Goal: Book appointment/travel/reservation

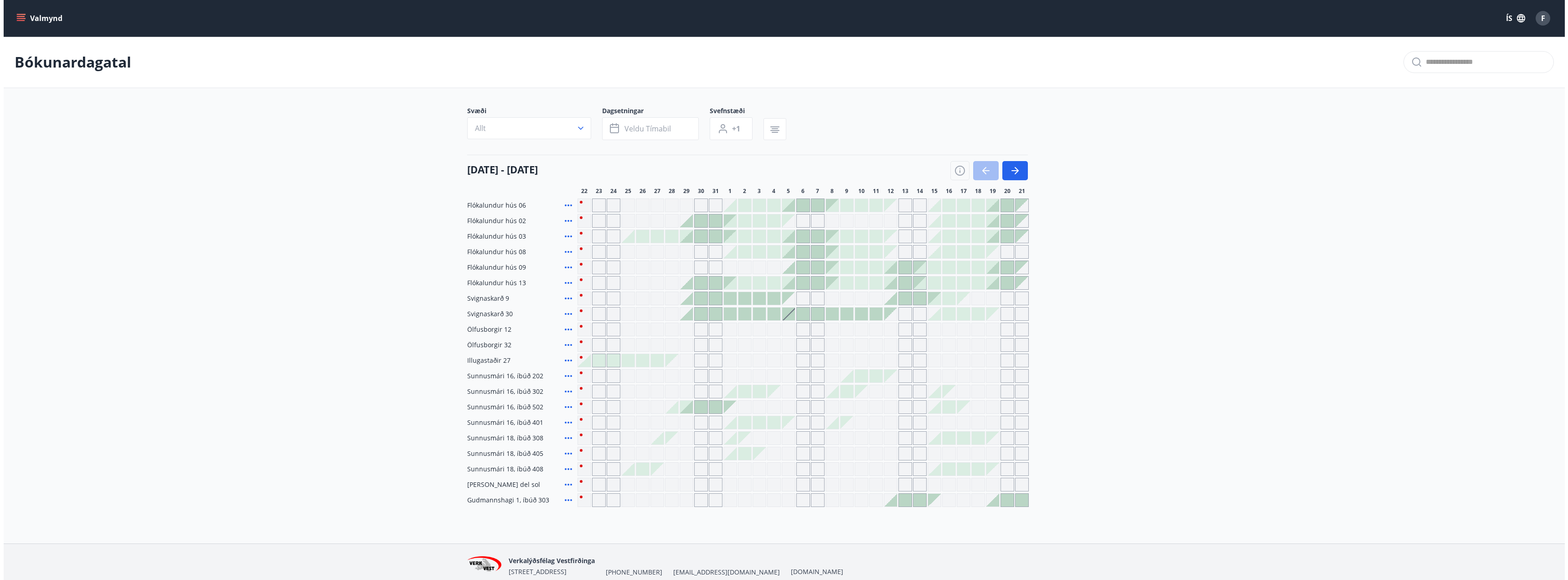
scroll to position [40, 0]
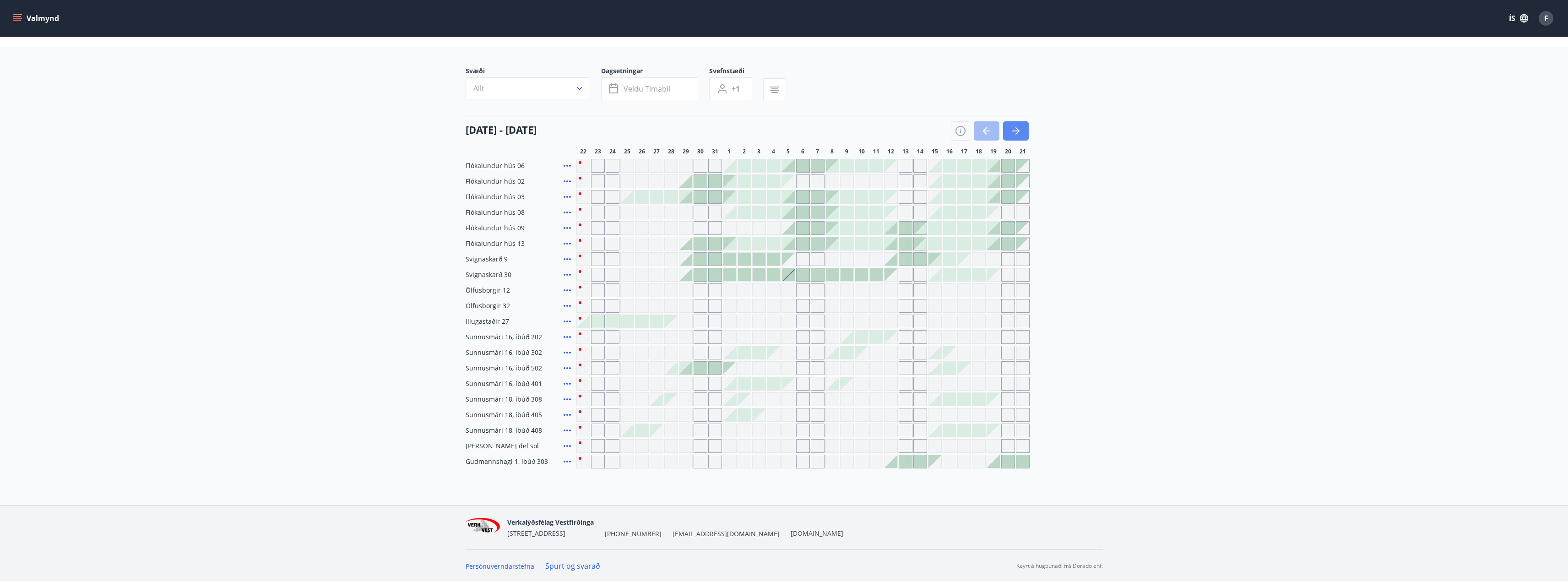
click at [1010, 134] on icon "button" at bounding box center [1015, 131] width 11 height 11
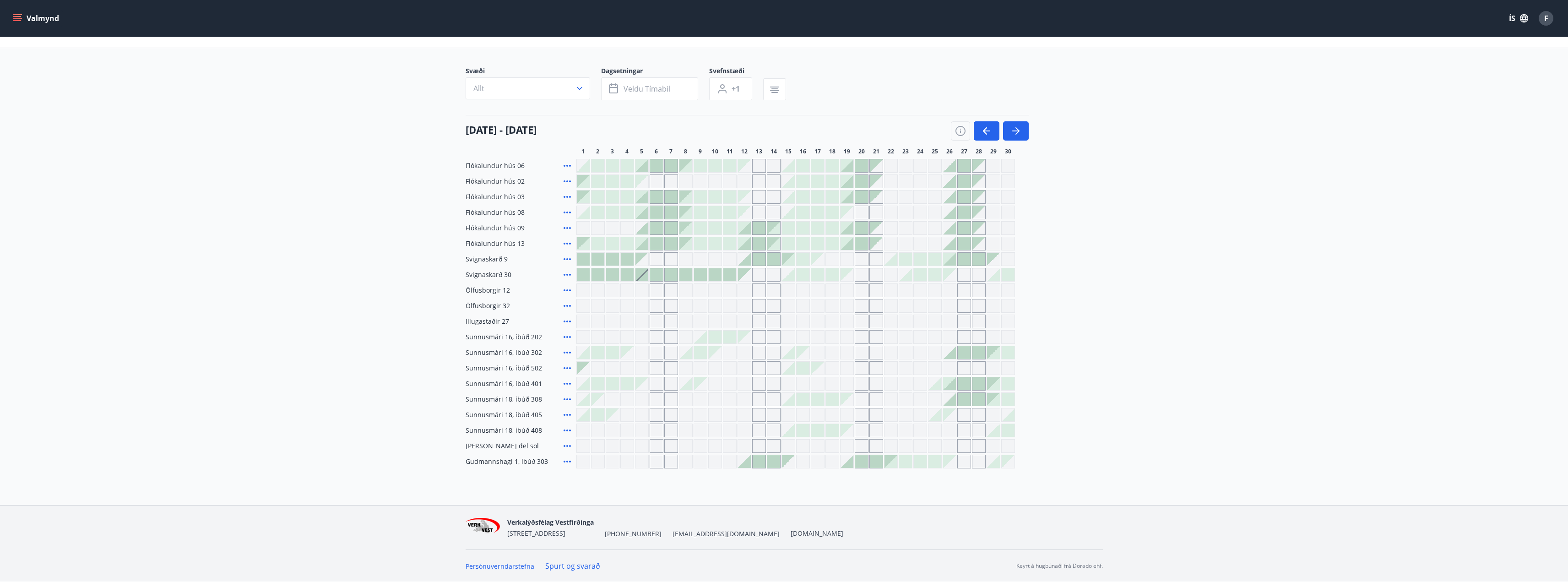
click at [967, 384] on div at bounding box center [964, 384] width 13 height 13
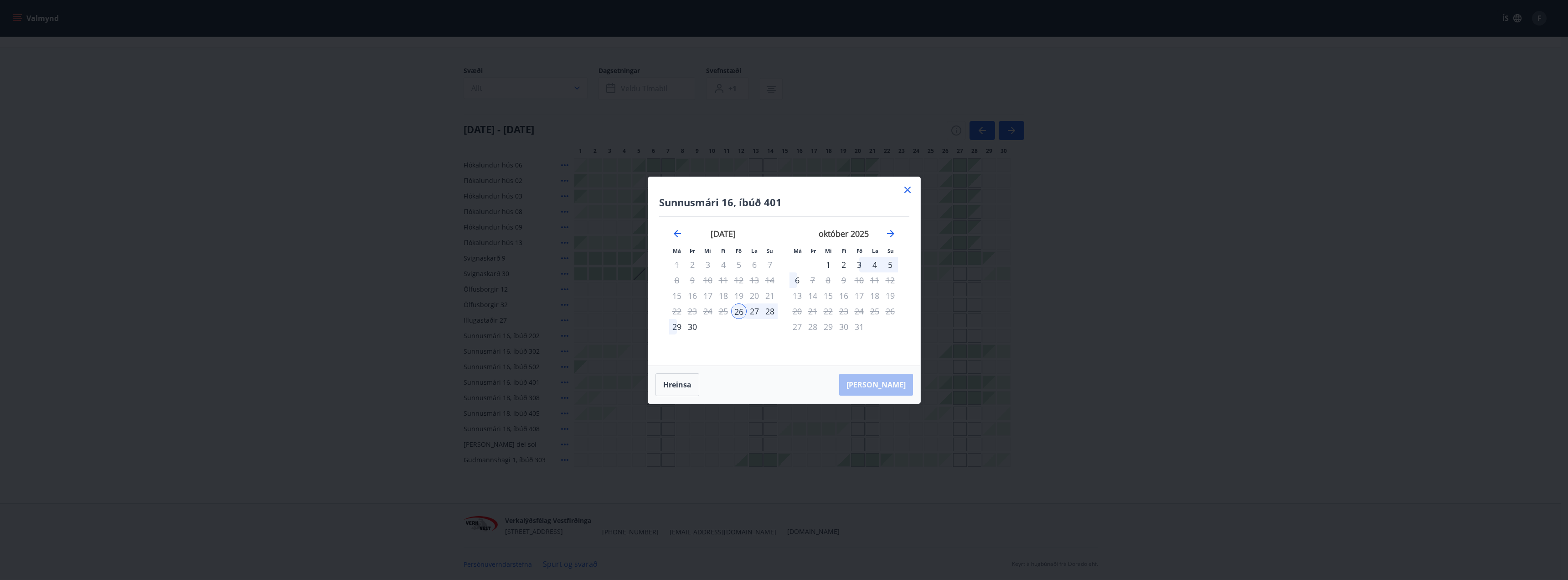
click at [861, 267] on div "3" at bounding box center [859, 264] width 15 height 15
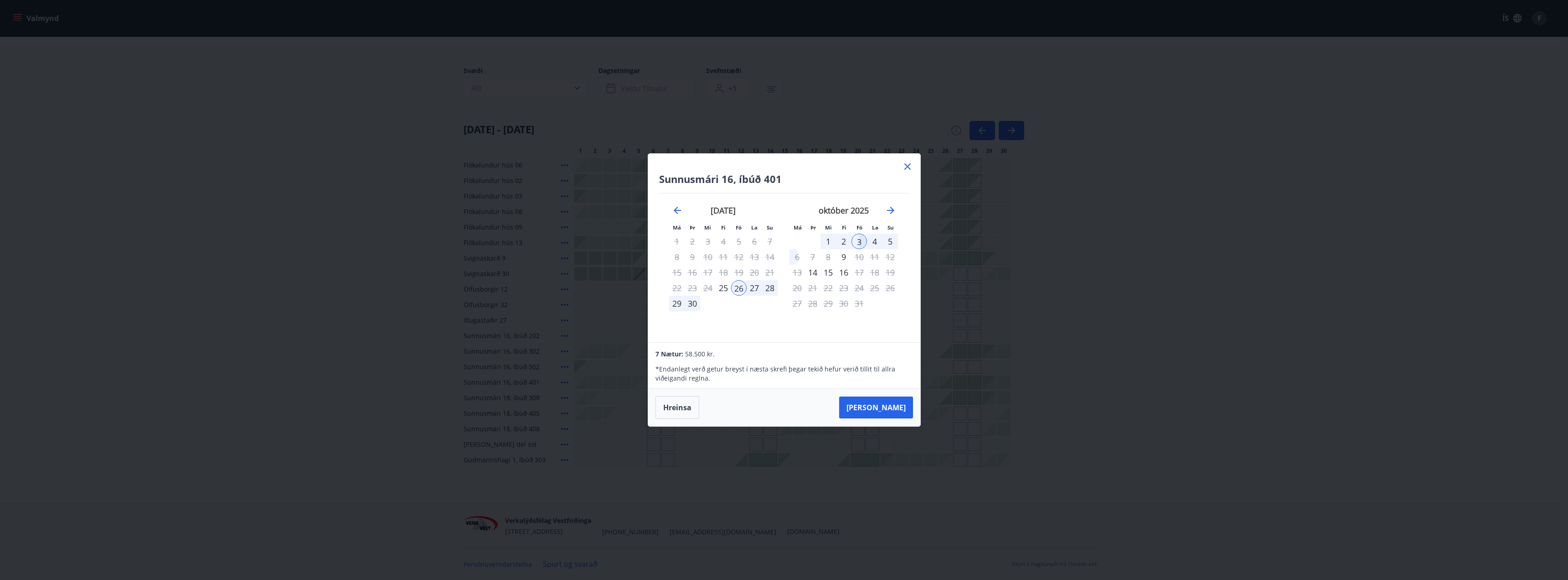
click at [753, 290] on div "27" at bounding box center [754, 287] width 15 height 15
click at [741, 286] on div "26" at bounding box center [738, 287] width 15 height 15
click at [755, 292] on div "27" at bounding box center [754, 287] width 15 height 15
click at [756, 287] on div "27" at bounding box center [754, 287] width 15 height 15
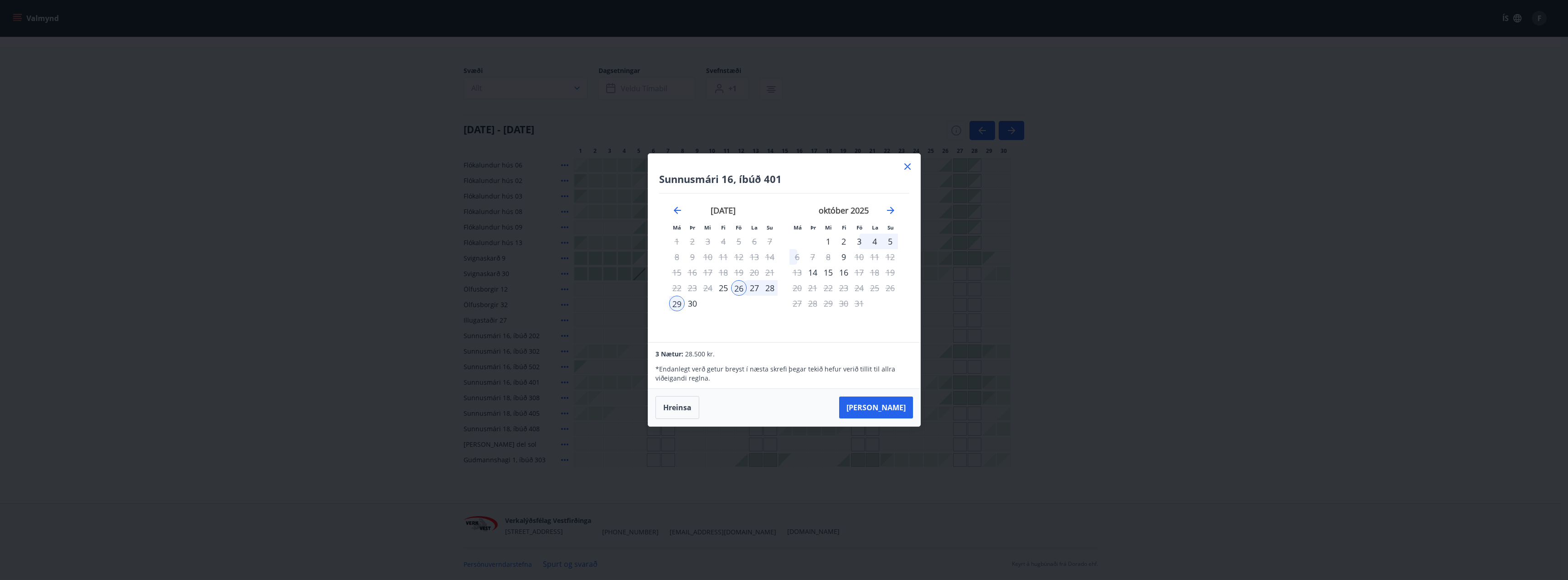
click at [864, 238] on div "3" at bounding box center [859, 241] width 15 height 15
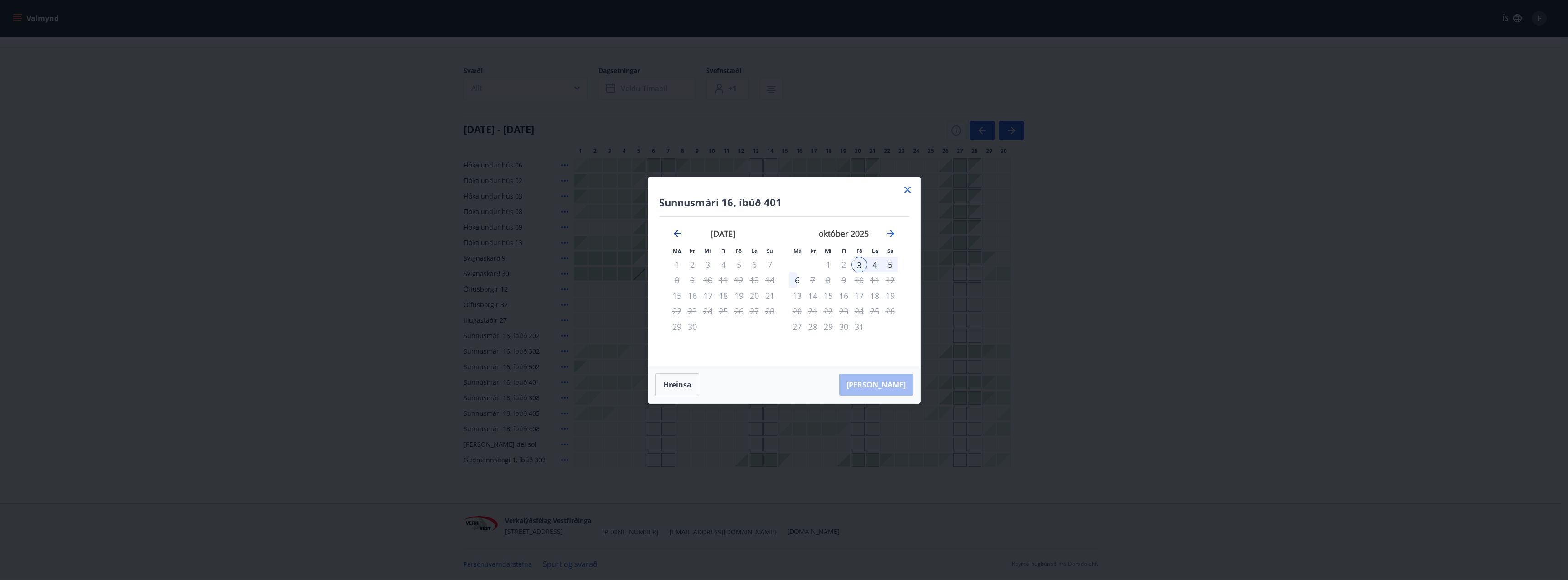
click at [678, 235] on icon "Move backward to switch to the previous month." at bounding box center [677, 234] width 11 height 11
click at [910, 190] on icon at bounding box center [907, 190] width 11 height 11
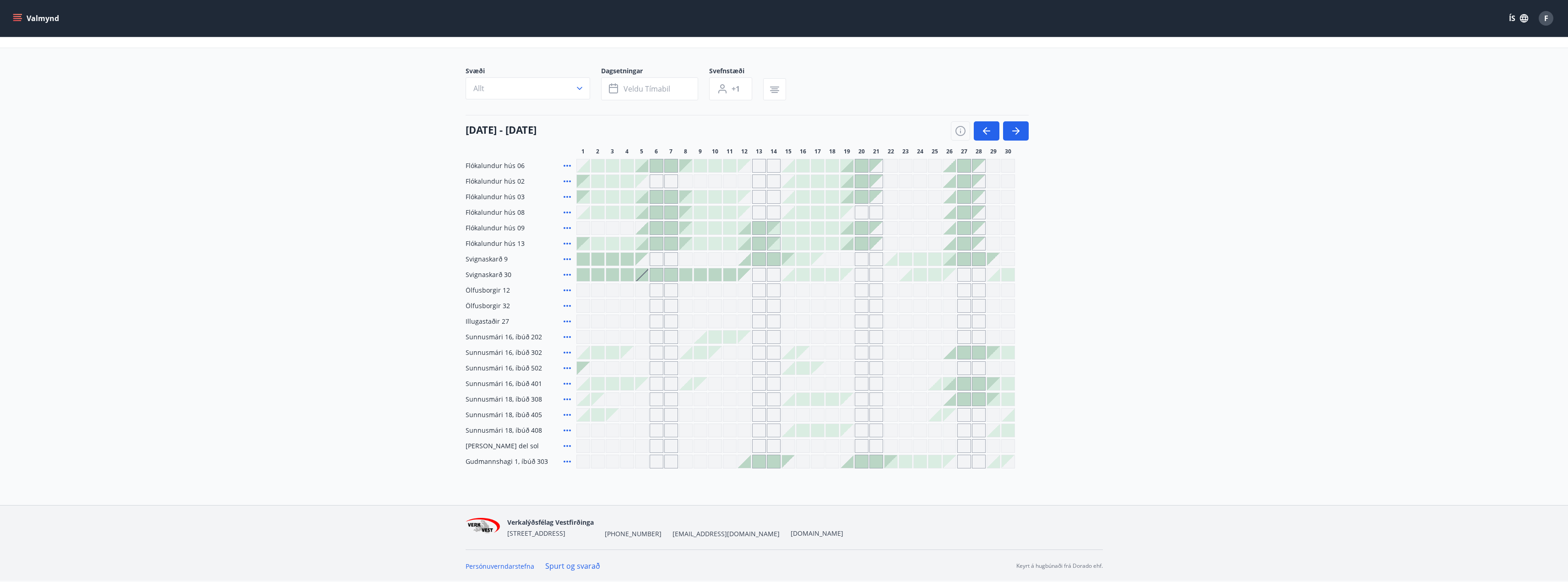
click at [567, 383] on icon at bounding box center [567, 384] width 11 height 11
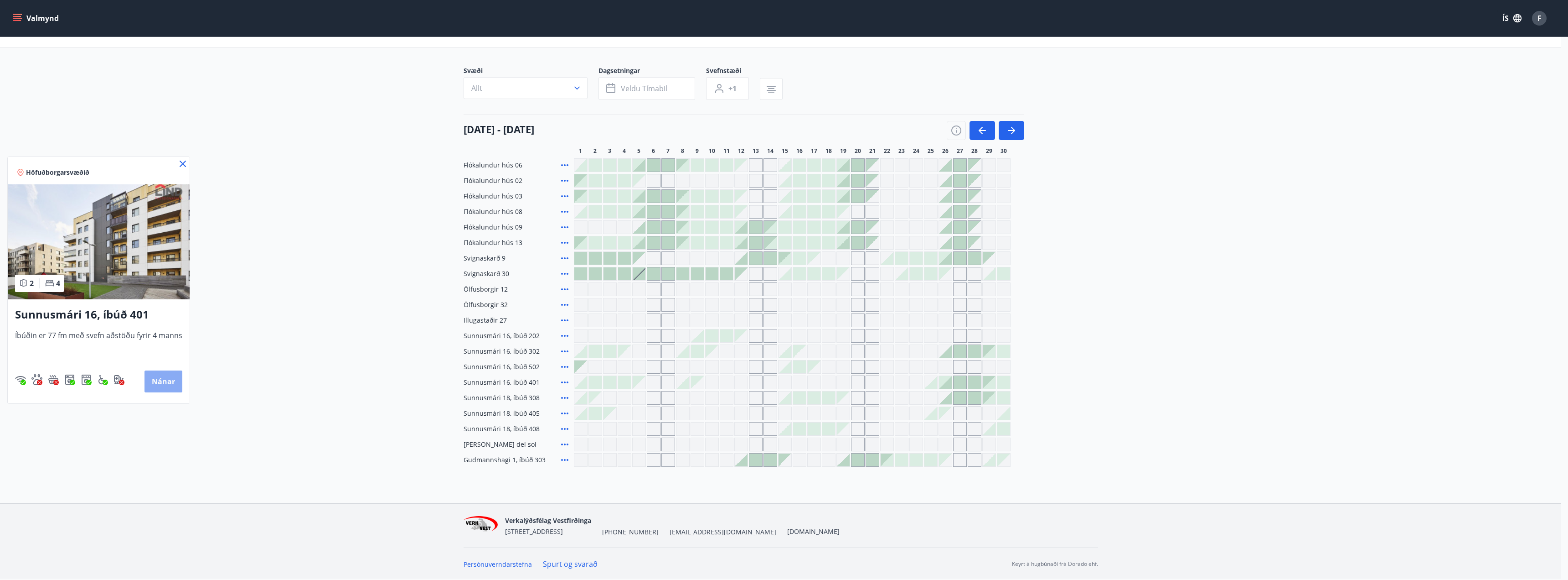
click at [158, 378] on button "Nánar" at bounding box center [164, 381] width 38 height 21
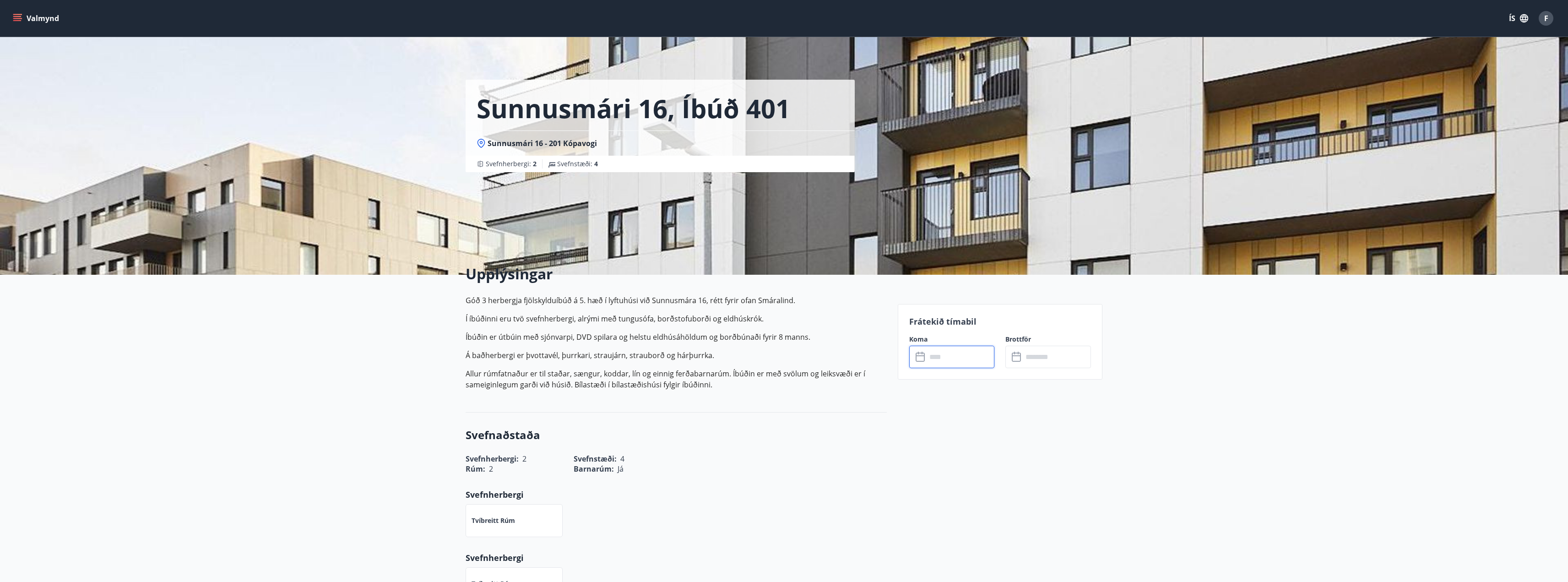
click at [969, 364] on input "text" at bounding box center [961, 357] width 68 height 22
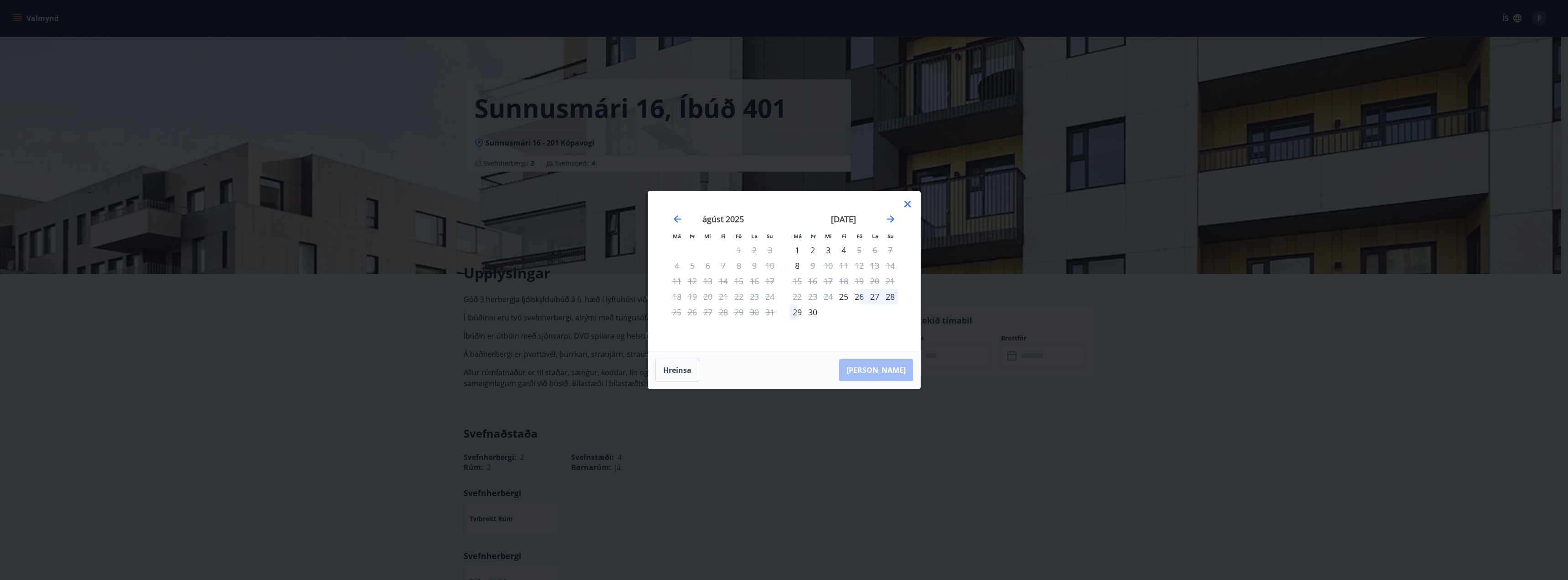
click at [877, 296] on div "27" at bounding box center [874, 296] width 15 height 15
drag, startPoint x: 869, startPoint y: 296, endPoint x: 875, endPoint y: 297, distance: 6.1
click at [875, 297] on div "27" at bounding box center [874, 296] width 15 height 15
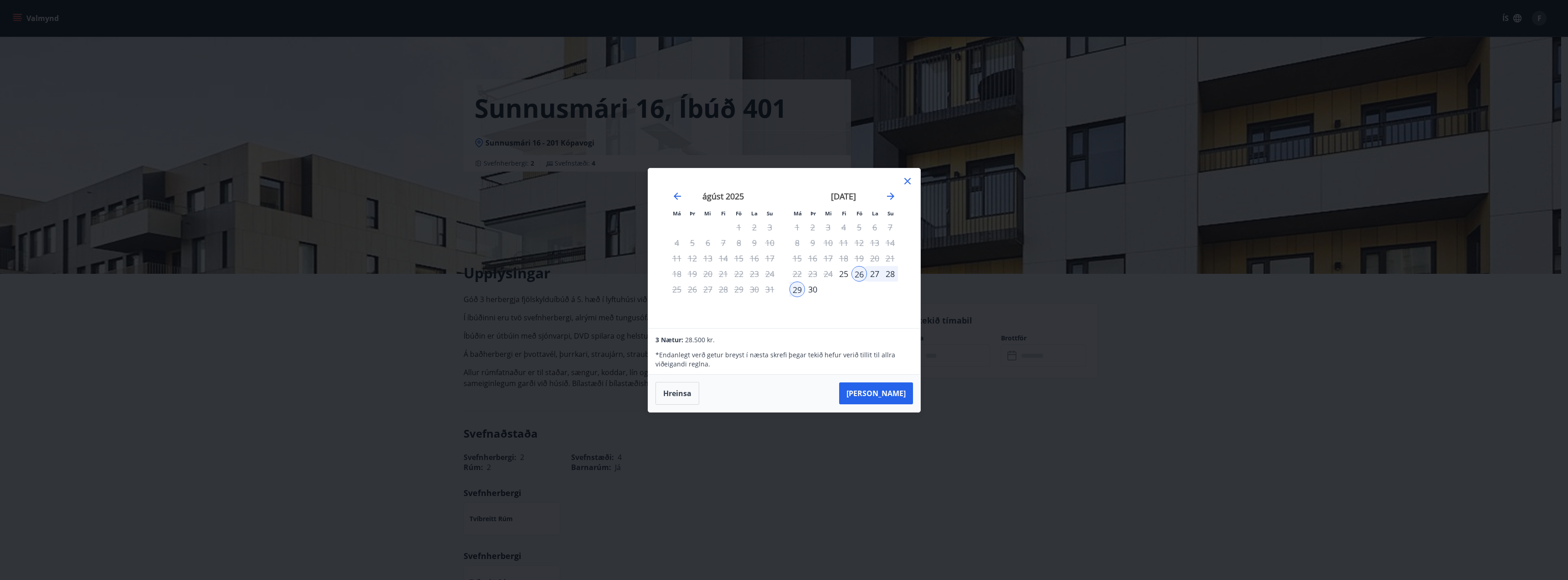
click at [875, 297] on div "[DATE] 1 2 3 4 5 6 7 8 9 10 11 12 13 14 15 16 17 18 19 20 21 22 23 24 25 26 27 …" at bounding box center [843, 253] width 121 height 149
click at [873, 271] on div "27" at bounding box center [874, 273] width 15 height 15
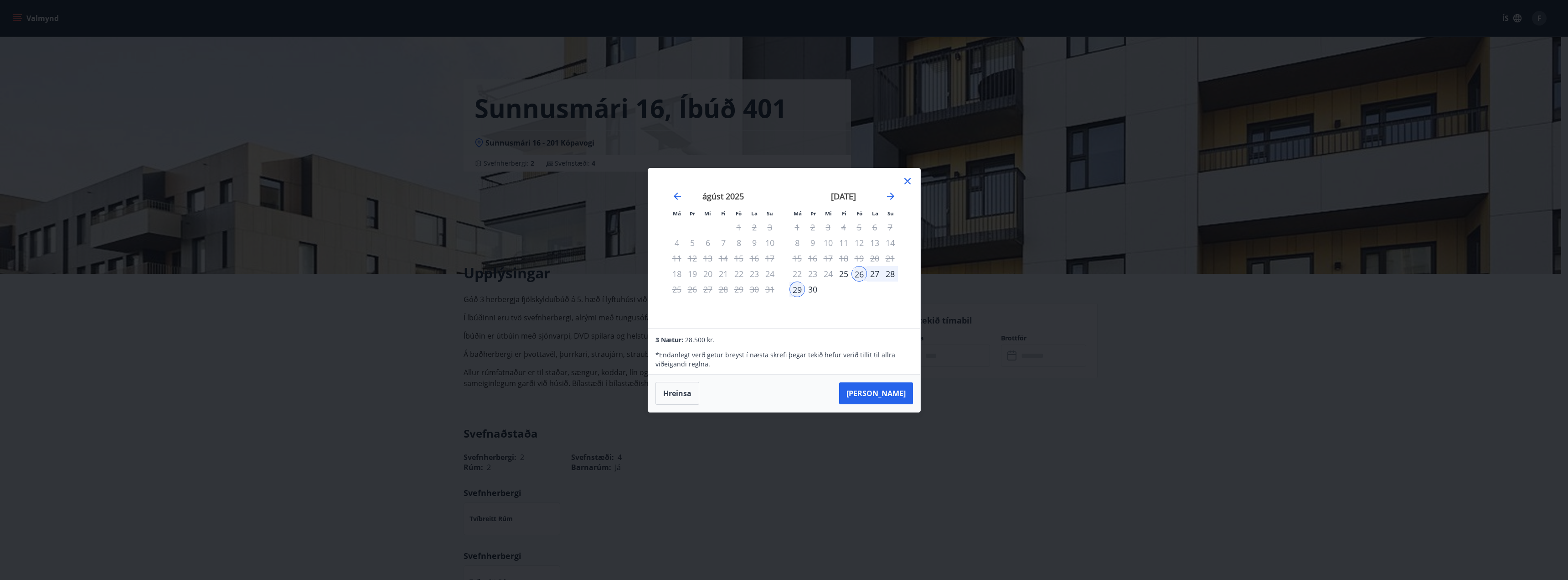
click at [864, 272] on div "26" at bounding box center [859, 273] width 15 height 15
click at [907, 182] on icon at bounding box center [907, 181] width 11 height 11
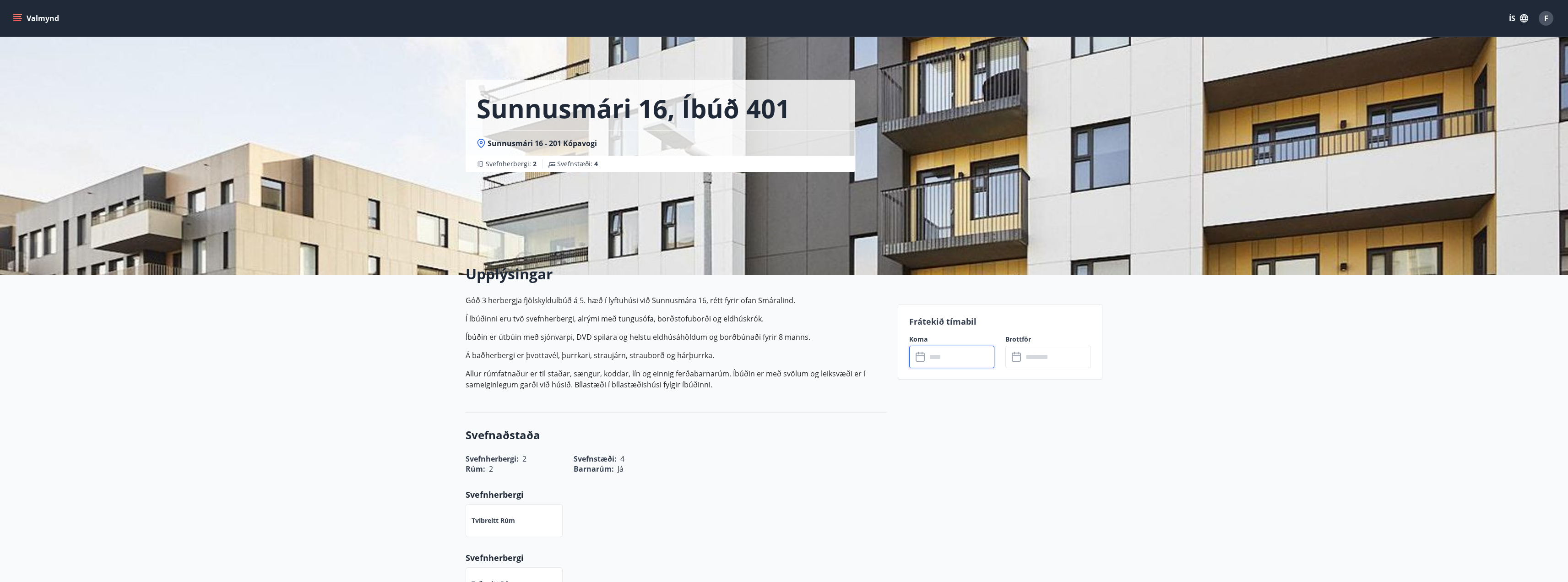
click at [958, 366] on input "text" at bounding box center [961, 357] width 68 height 22
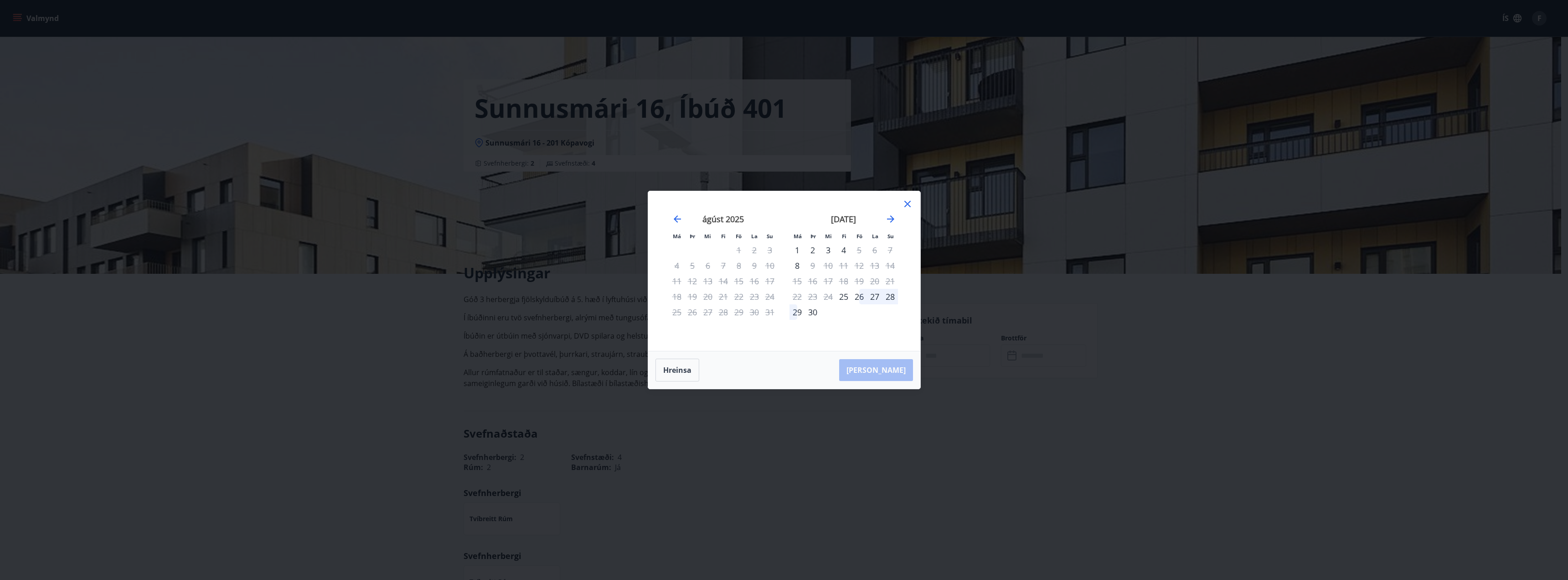
click at [877, 296] on div "27" at bounding box center [874, 296] width 15 height 15
click at [893, 215] on icon "Move forward to switch to the next month." at bounding box center [890, 218] width 11 height 11
click at [860, 250] on div "3" at bounding box center [859, 250] width 15 height 15
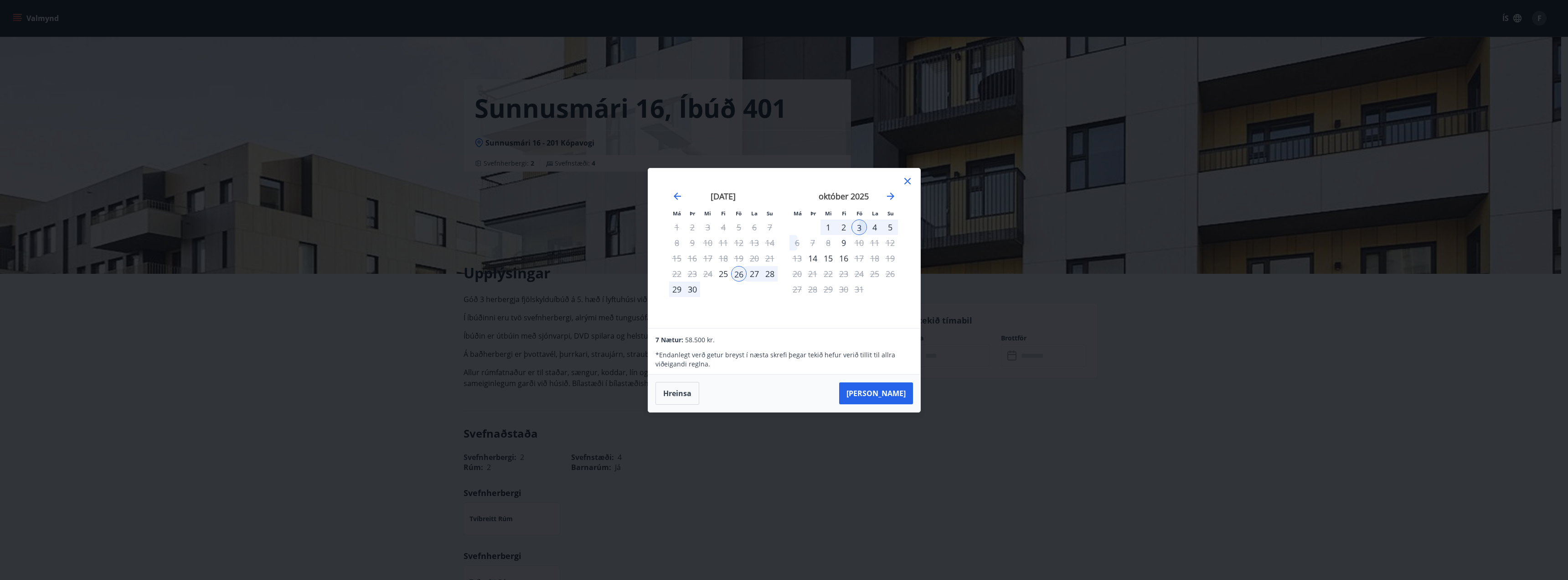
drag, startPoint x: 737, startPoint y: 277, endPoint x: 753, endPoint y: 274, distance: 16.3
click at [753, 274] on tr "22 23 24 25 26 27 28" at bounding box center [723, 273] width 108 height 15
click at [753, 274] on div "27" at bounding box center [754, 273] width 15 height 15
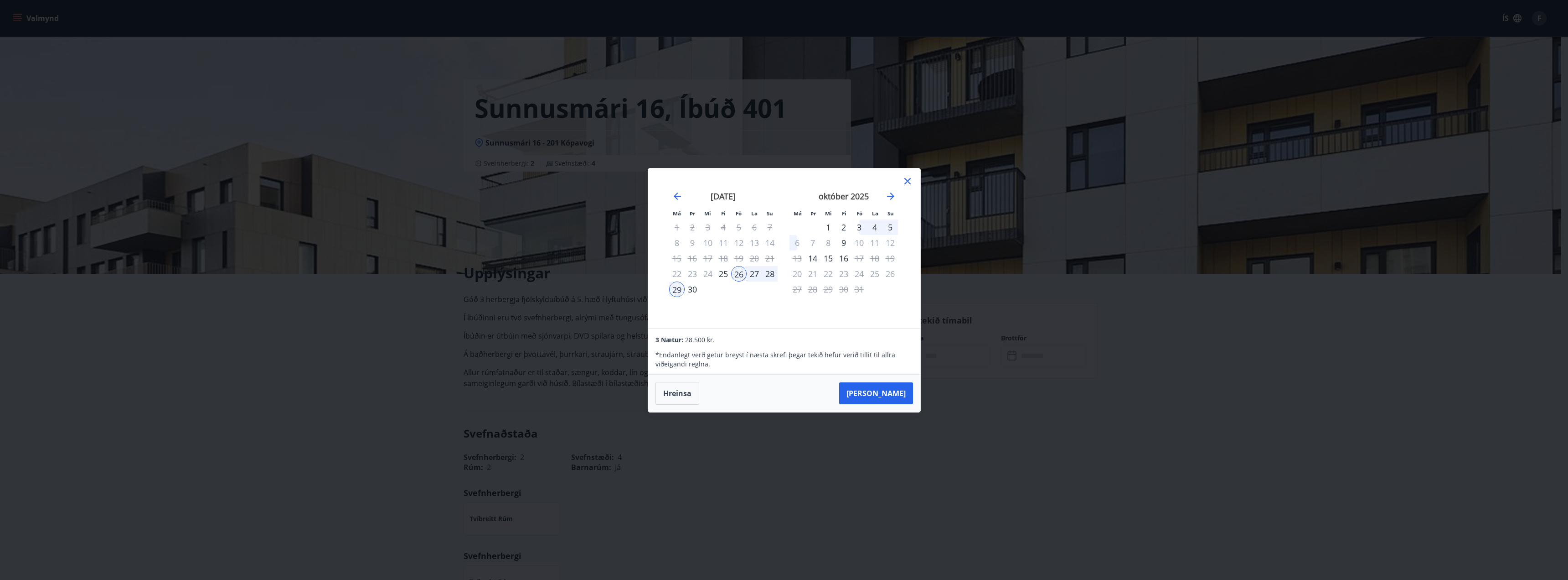
click at [753, 274] on div "27" at bounding box center [754, 273] width 15 height 15
drag, startPoint x: 753, startPoint y: 274, endPoint x: 676, endPoint y: 289, distance: 78.4
click at [676, 289] on div "29" at bounding box center [676, 288] width 15 height 15
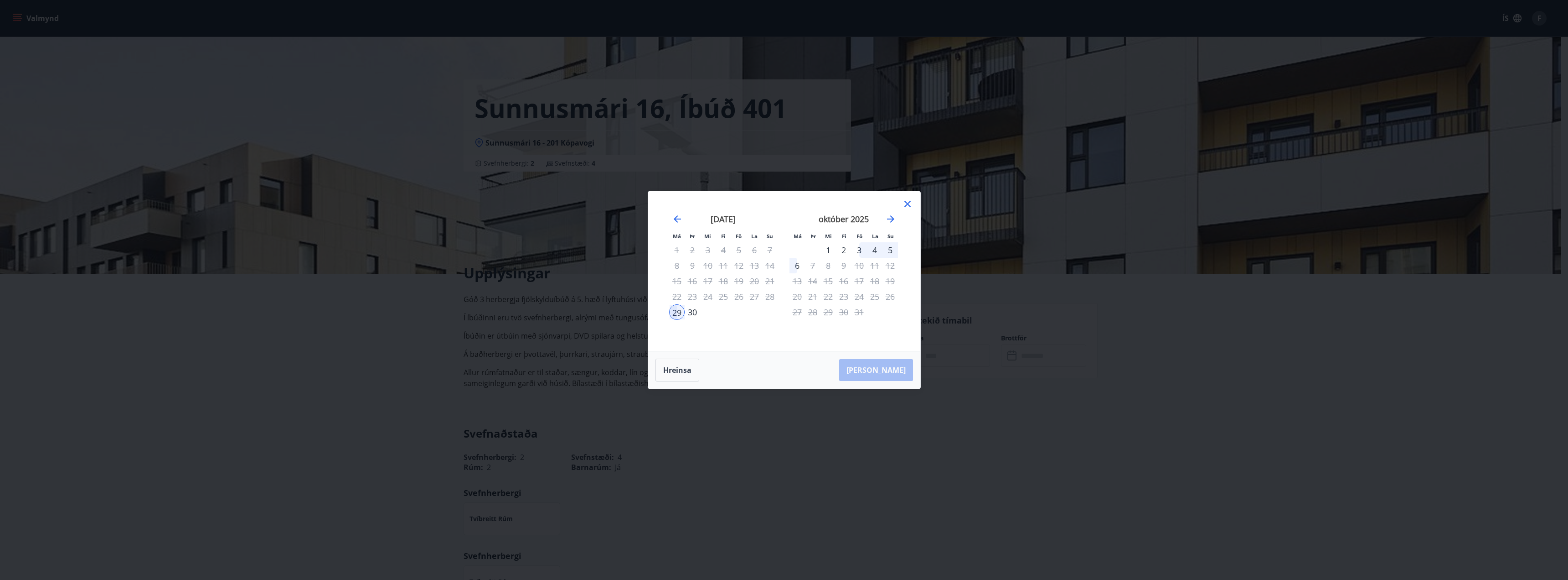
click at [710, 295] on div "24" at bounding box center [708, 296] width 15 height 15
click at [750, 291] on div "27" at bounding box center [754, 296] width 15 height 15
click at [894, 243] on div "5" at bounding box center [889, 250] width 15 height 15
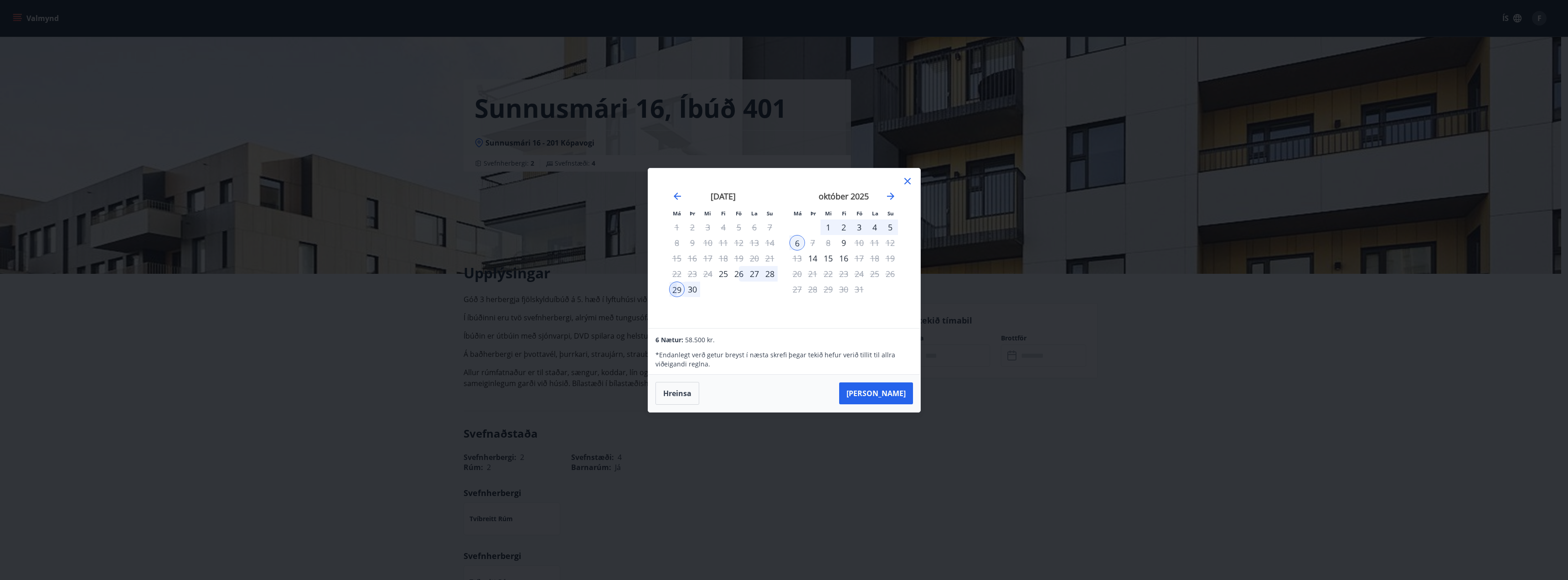
click at [759, 273] on div "27" at bounding box center [754, 273] width 15 height 15
click at [886, 226] on div "5" at bounding box center [889, 226] width 15 height 15
click at [877, 229] on div "4" at bounding box center [874, 226] width 15 height 15
click at [773, 272] on div "28" at bounding box center [769, 273] width 15 height 15
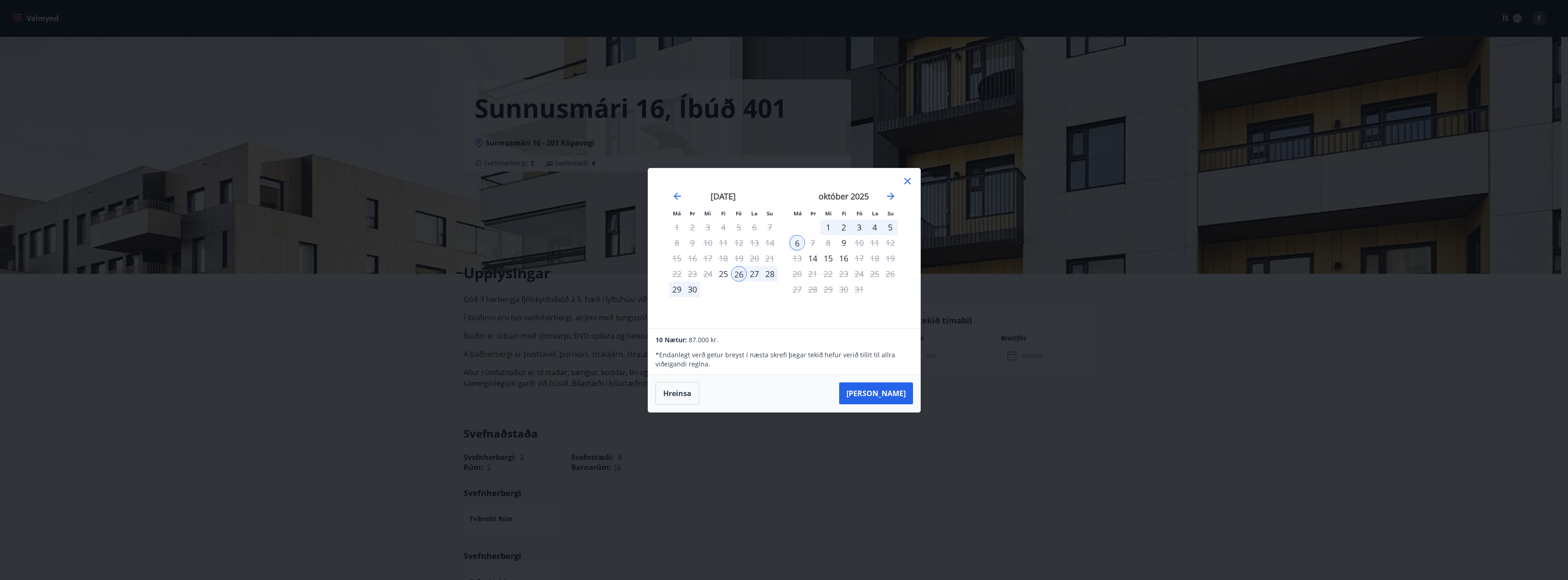
click at [882, 230] on div "5" at bounding box center [889, 226] width 15 height 15
click at [883, 229] on div "5" at bounding box center [889, 226] width 15 height 15
click at [894, 226] on div "5" at bounding box center [889, 226] width 15 height 15
click at [776, 276] on div "28" at bounding box center [769, 273] width 15 height 15
click at [863, 226] on div "3" at bounding box center [859, 226] width 15 height 15
